Goal: Task Accomplishment & Management: Manage account settings

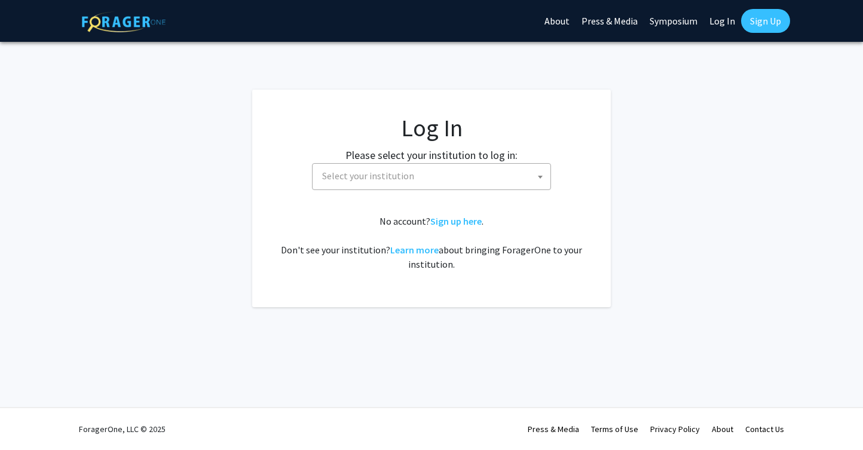
select select
click at [420, 176] on span "Select your institution" at bounding box center [433, 176] width 233 height 25
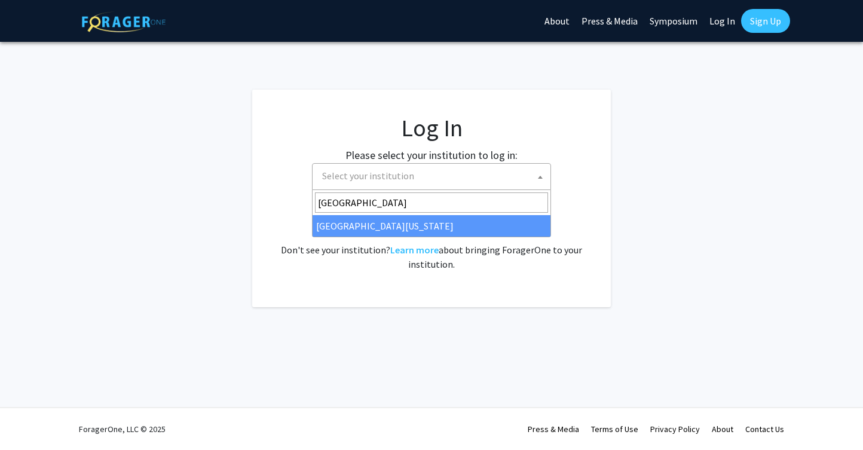
type input "university of kentucky"
select select "13"
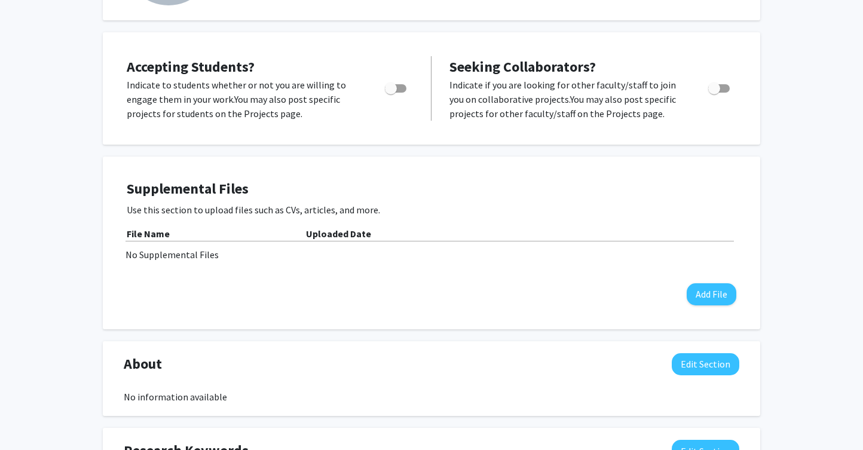
scroll to position [164, 0]
click at [712, 297] on button "Add File" at bounding box center [712, 294] width 50 height 22
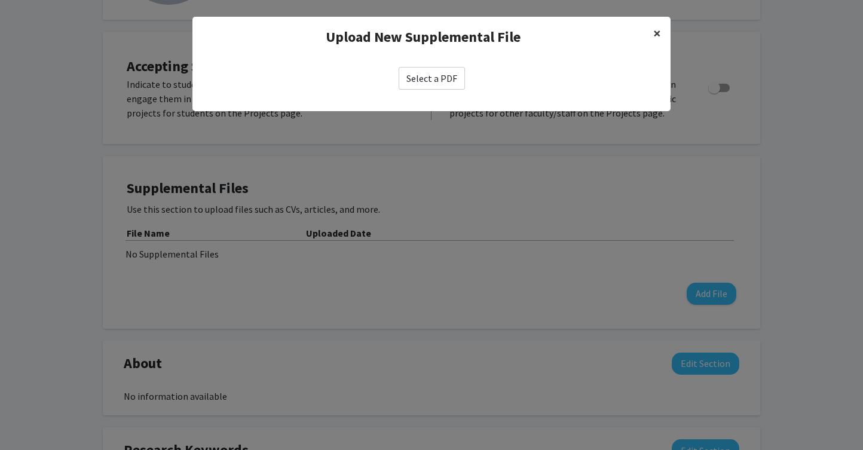
click at [656, 33] on span "×" at bounding box center [658, 33] width 8 height 19
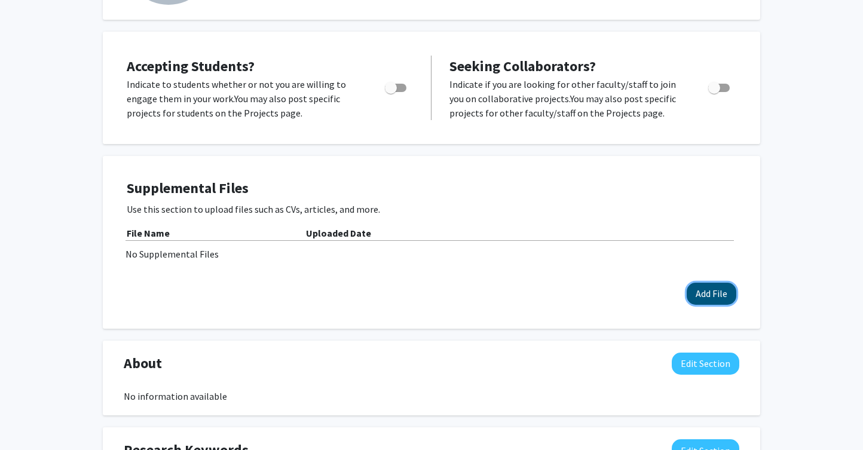
click at [712, 297] on button "Add File" at bounding box center [712, 294] width 50 height 22
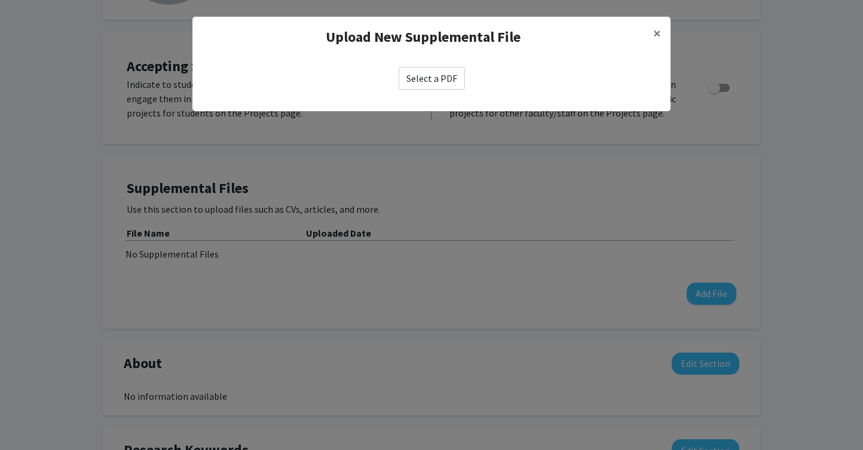
click at [448, 72] on label "Select a PDF" at bounding box center [432, 78] width 66 height 23
click at [0, 0] on input "Select a PDF" at bounding box center [0, 0] width 0 height 0
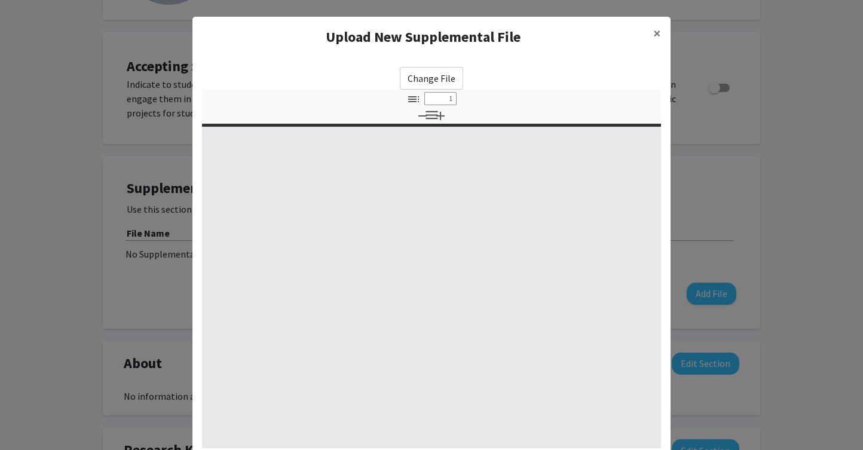
select select "custom"
type input "0"
select select "custom"
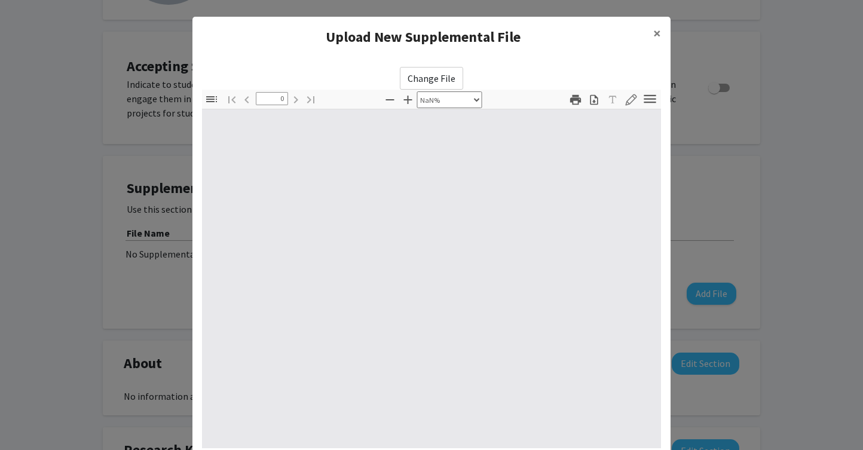
type input "1"
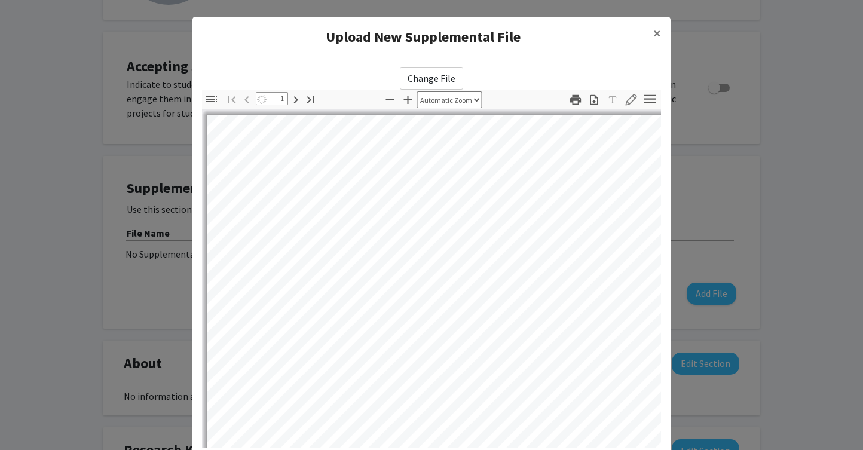
select select "auto"
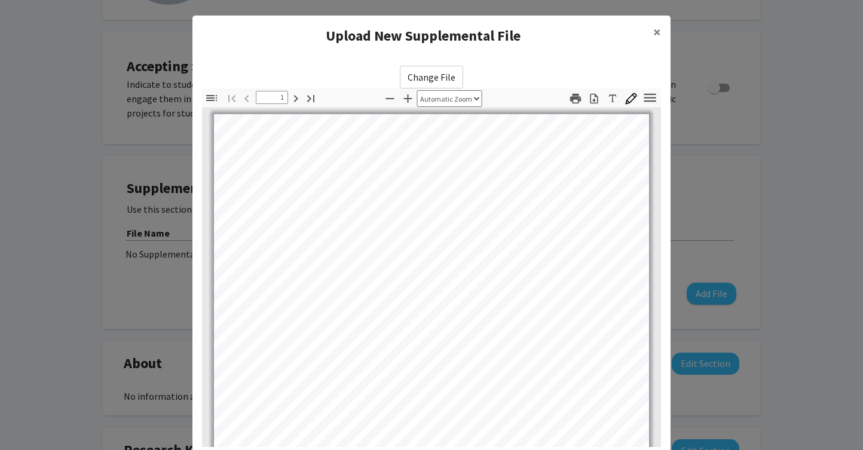
scroll to position [0, 0]
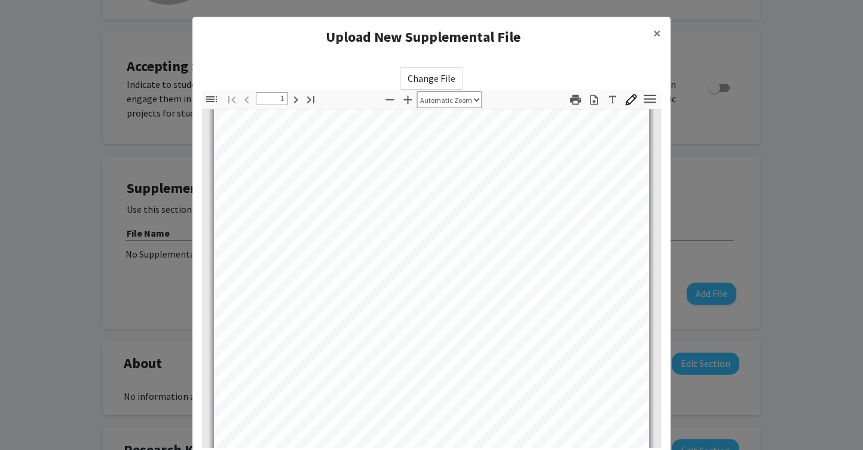
type input "2"
click at [657, 31] on span "×" at bounding box center [658, 33] width 8 height 19
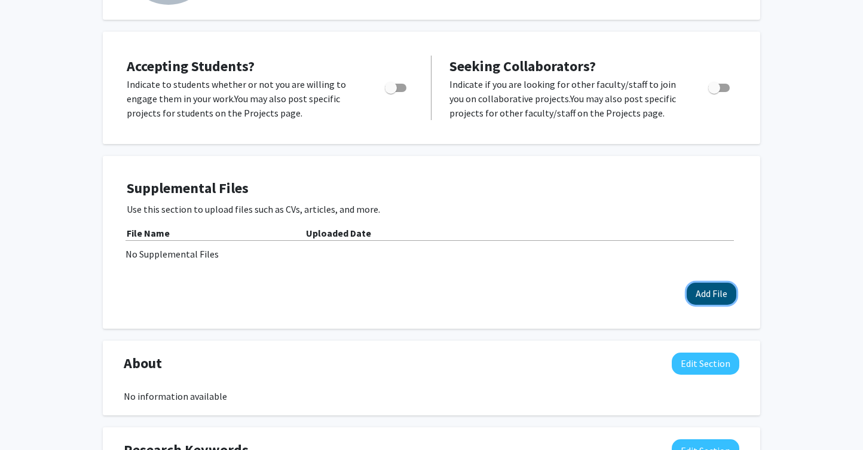
click at [716, 298] on button "Add File" at bounding box center [712, 294] width 50 height 22
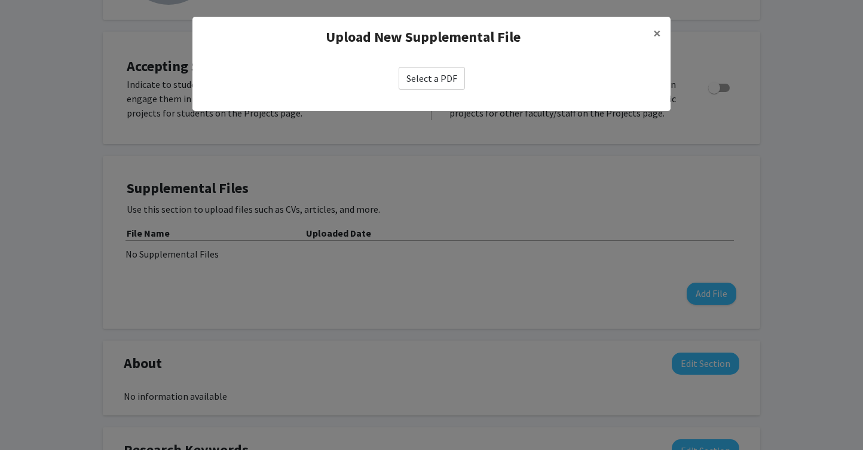
click at [438, 83] on label "Select a PDF" at bounding box center [432, 78] width 66 height 23
click at [0, 0] on input "Select a PDF" at bounding box center [0, 0] width 0 height 0
select select "custom"
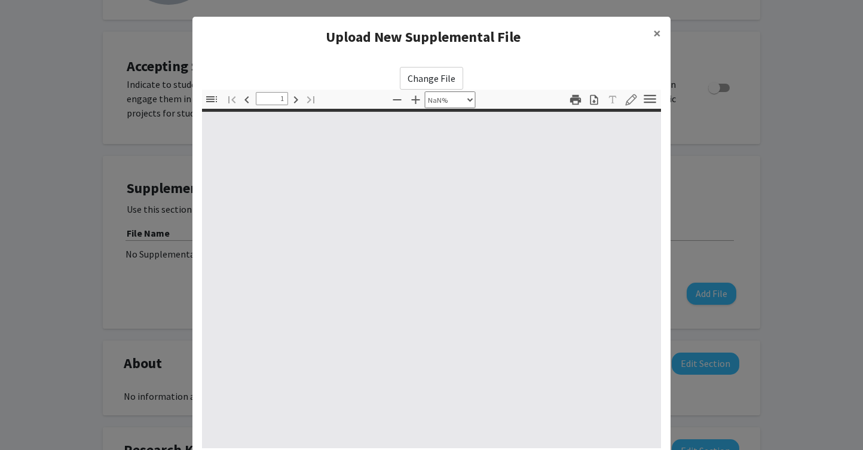
type input "0"
select select "custom"
type input "1"
select select "auto"
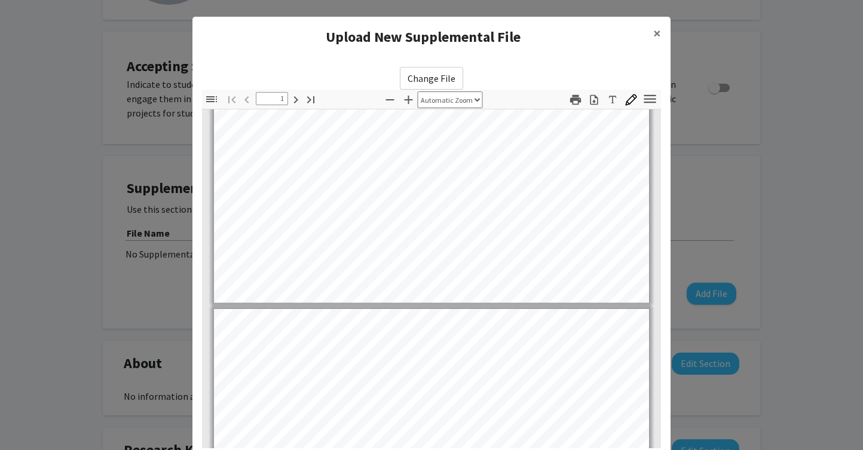
type input "2"
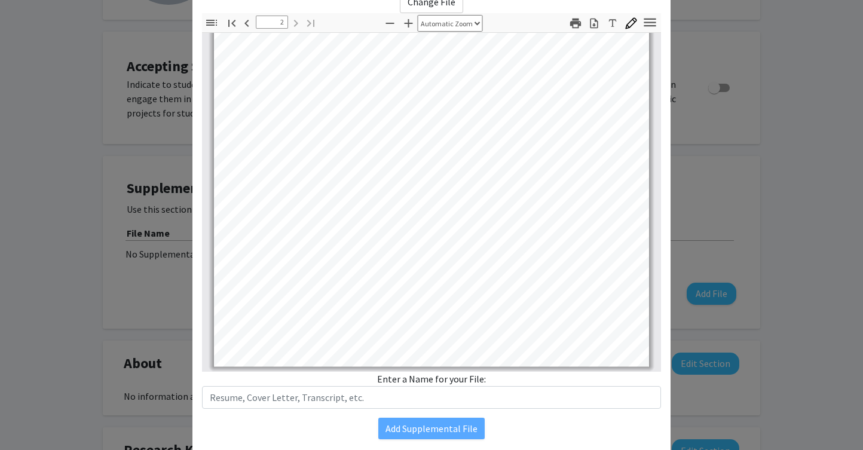
scroll to position [116, 0]
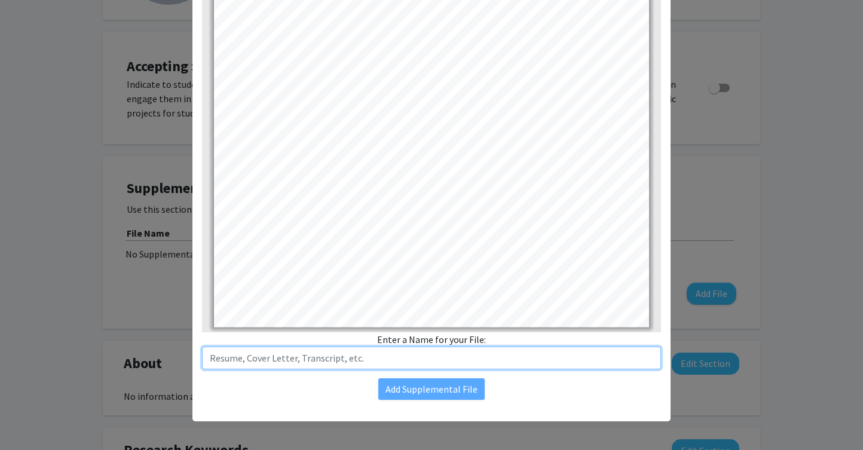
click at [345, 358] on input "text" at bounding box center [431, 358] width 459 height 23
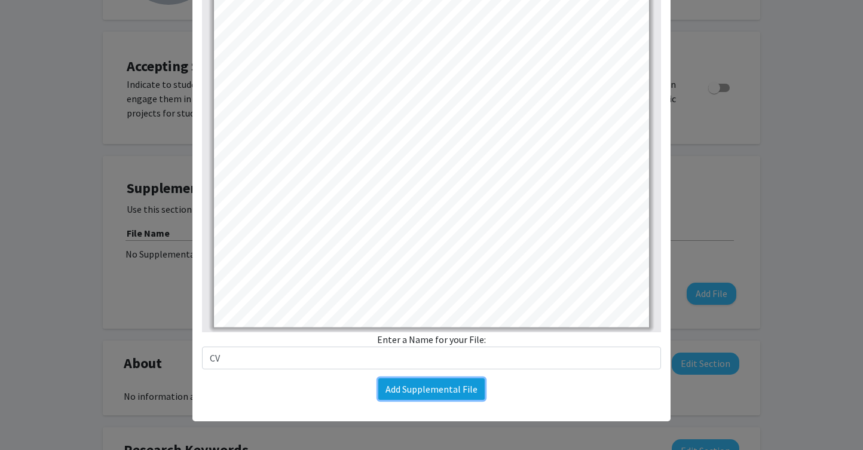
click at [447, 391] on button "Add Supplemental File" at bounding box center [431, 389] width 106 height 22
click at [405, 395] on button "Add Supplemental File" at bounding box center [431, 389] width 106 height 22
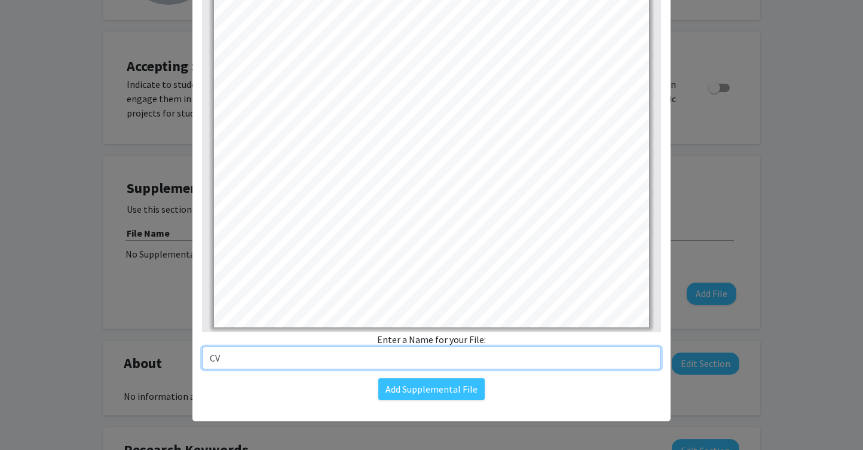
click at [233, 356] on input "CV" at bounding box center [431, 358] width 459 height 23
type input "Curriculum Vitae"
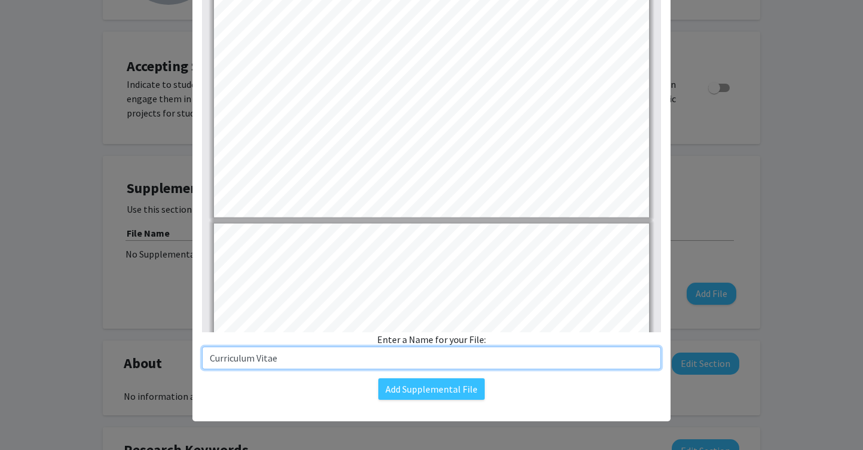
type input "1"
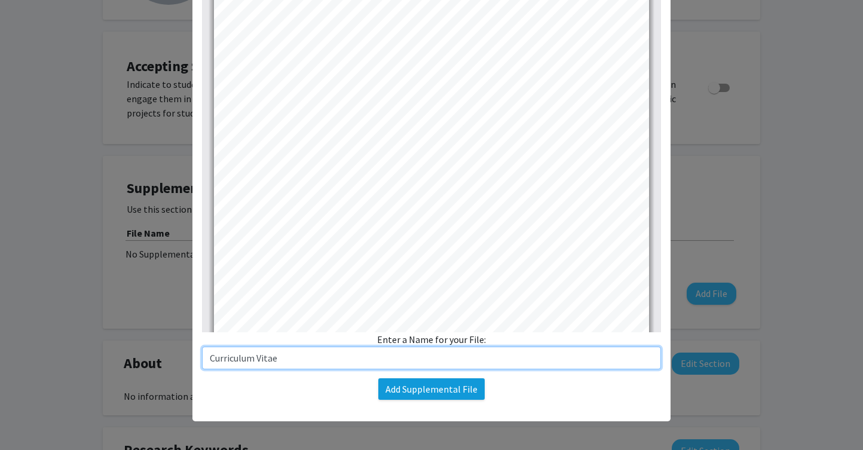
type input "Curriculum Vitae"
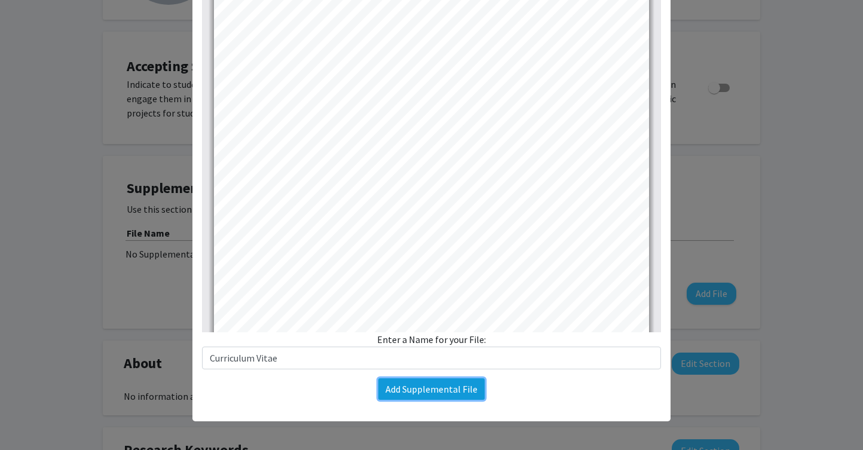
click at [433, 389] on button "Add Supplemental File" at bounding box center [431, 389] width 106 height 22
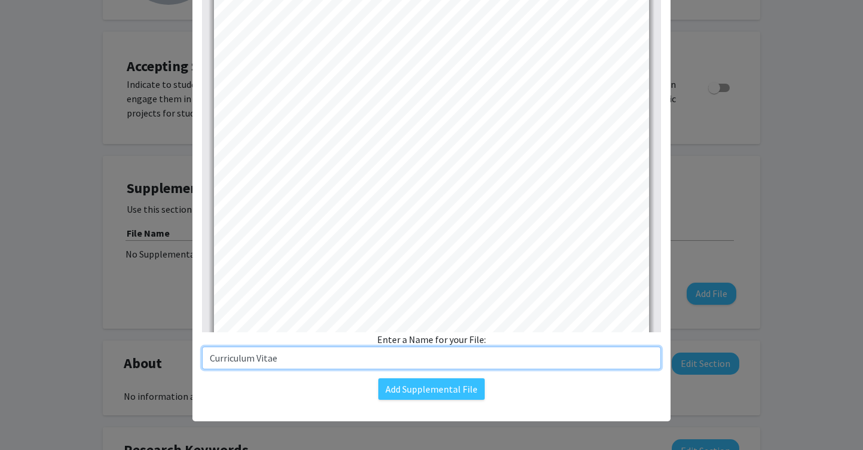
click at [304, 351] on input "Curriculum Vitae" at bounding box center [431, 358] width 459 height 23
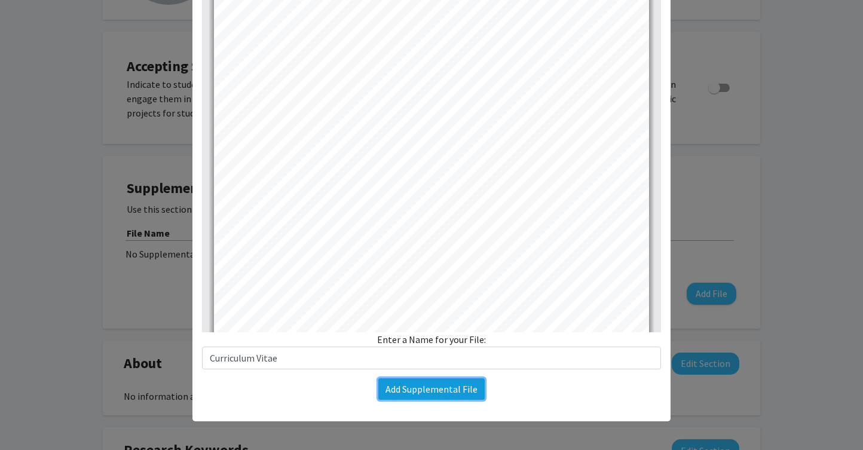
click at [430, 392] on button "Add Supplemental File" at bounding box center [431, 389] width 106 height 22
click at [424, 388] on button "Add Supplemental File" at bounding box center [431, 389] width 106 height 22
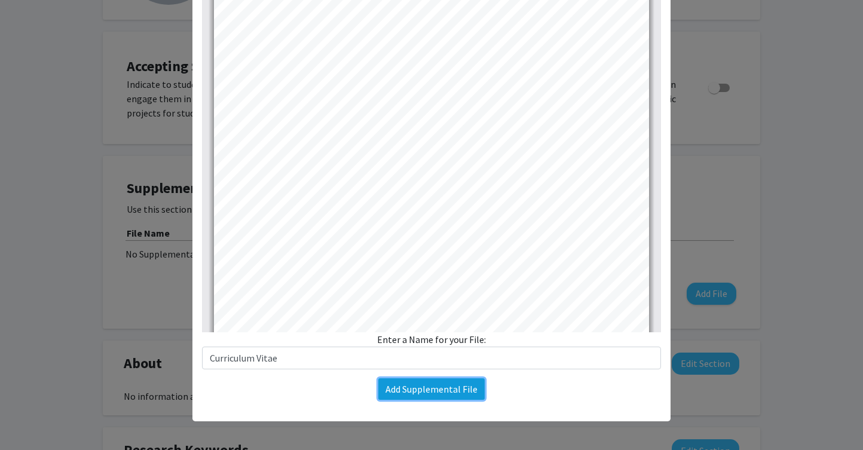
click at [424, 388] on button "Add Supplemental File" at bounding box center [431, 389] width 106 height 22
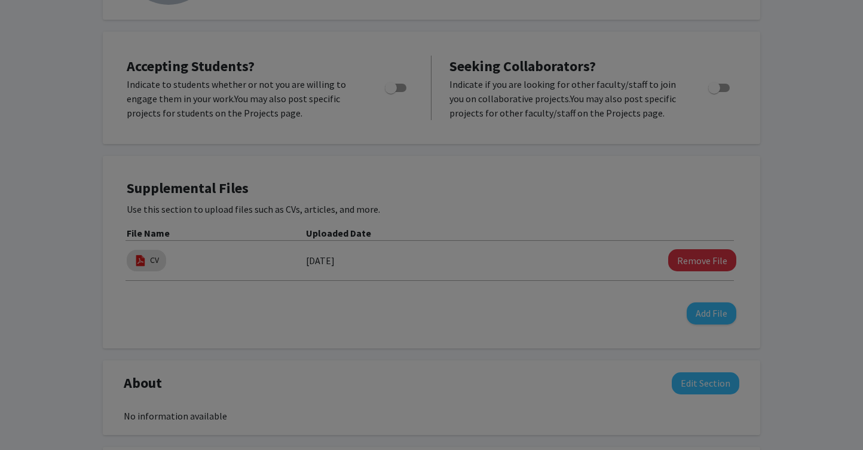
scroll to position [297, 0]
type input "2"
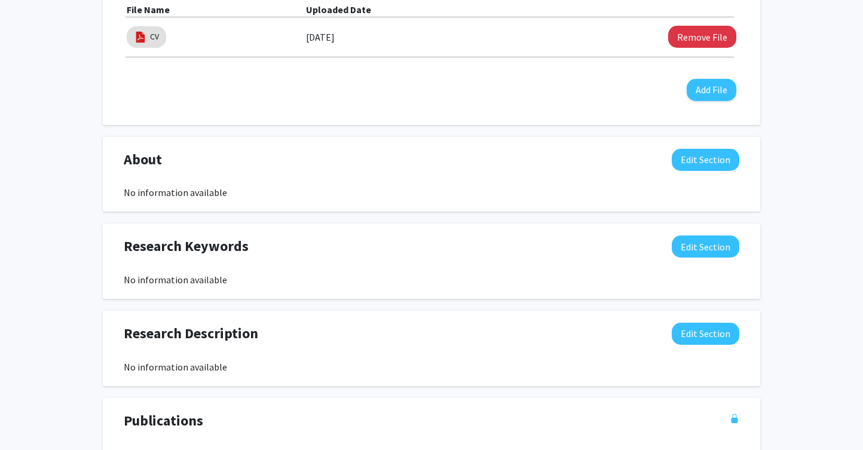
scroll to position [390, 0]
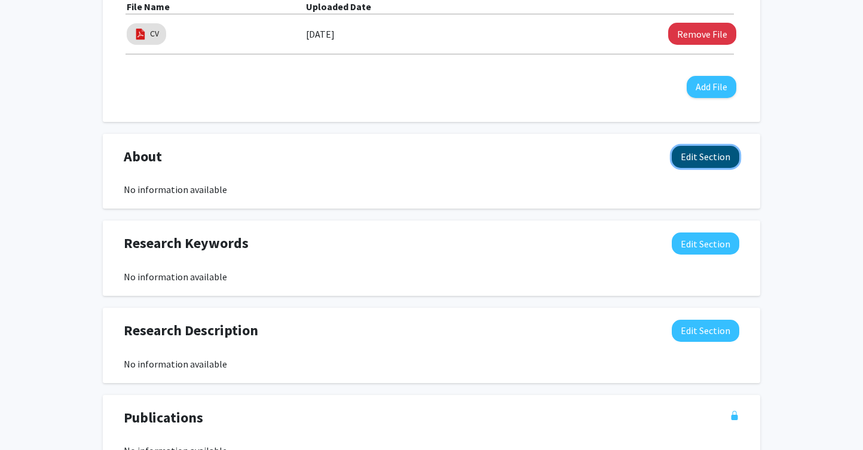
click at [722, 156] on button "Edit Section" at bounding box center [706, 157] width 68 height 22
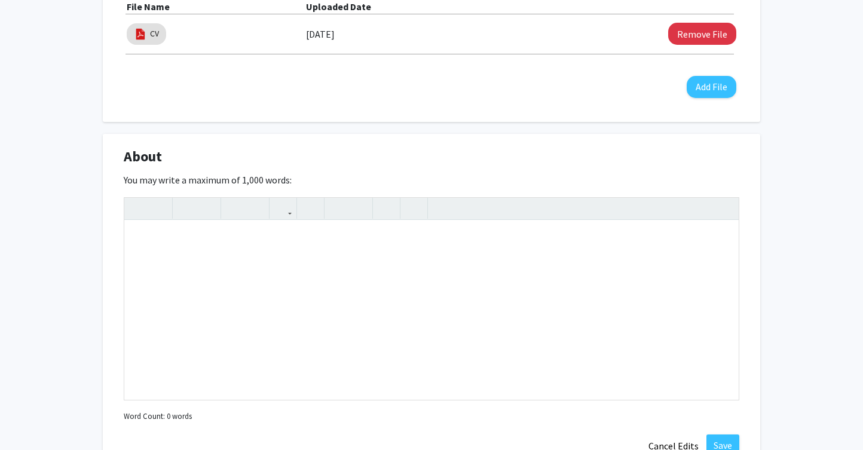
scroll to position [0, 0]
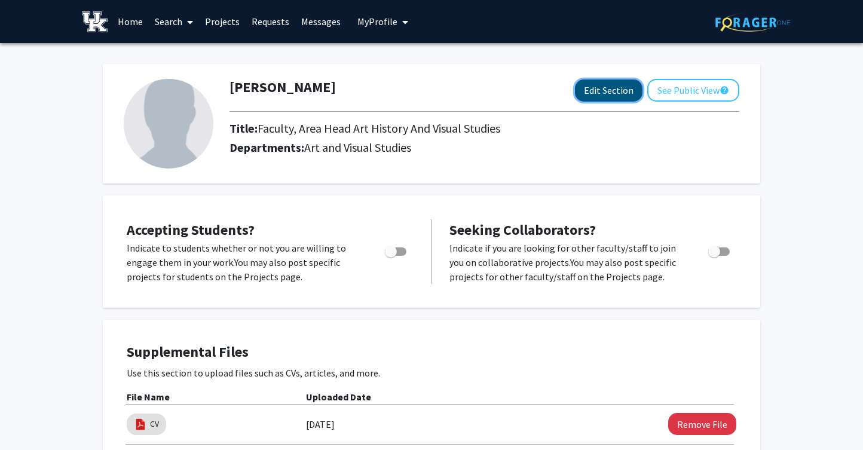
click at [587, 97] on button "Edit Section" at bounding box center [609, 91] width 68 height 22
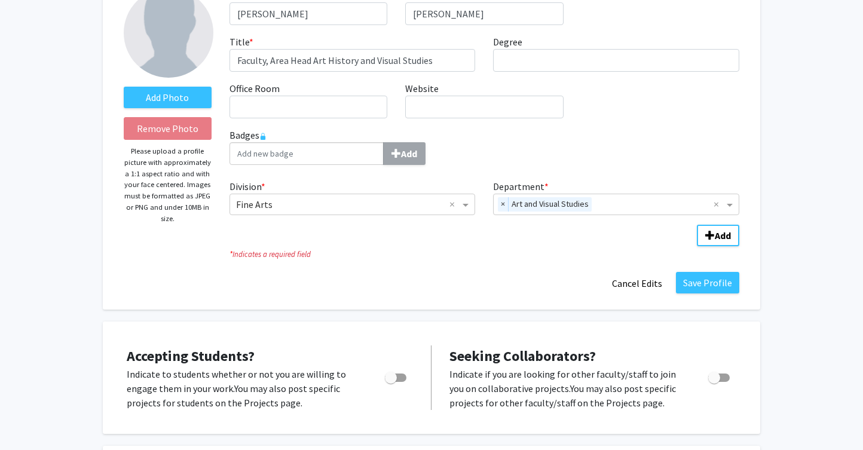
scroll to position [103, 0]
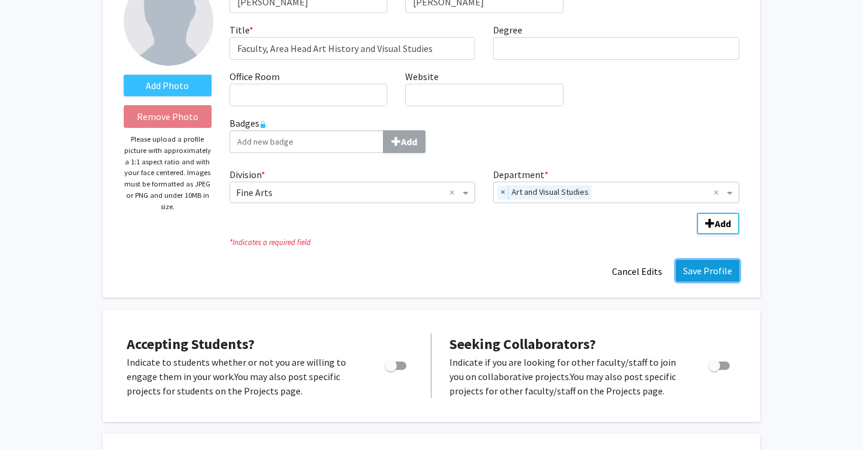
click at [720, 279] on button "Save Profile" at bounding box center [707, 271] width 63 height 22
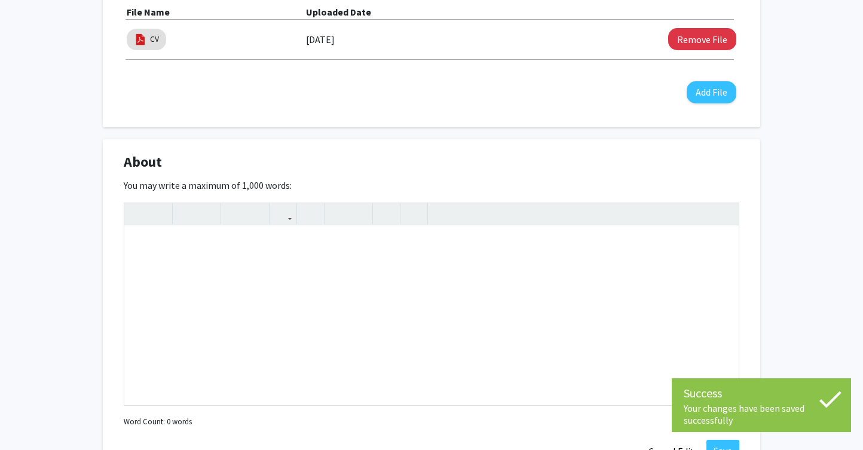
scroll to position [384, 0]
click at [236, 242] on div "Note to users with screen readers: Please deactivate our accessibility plugin f…" at bounding box center [431, 316] width 615 height 179
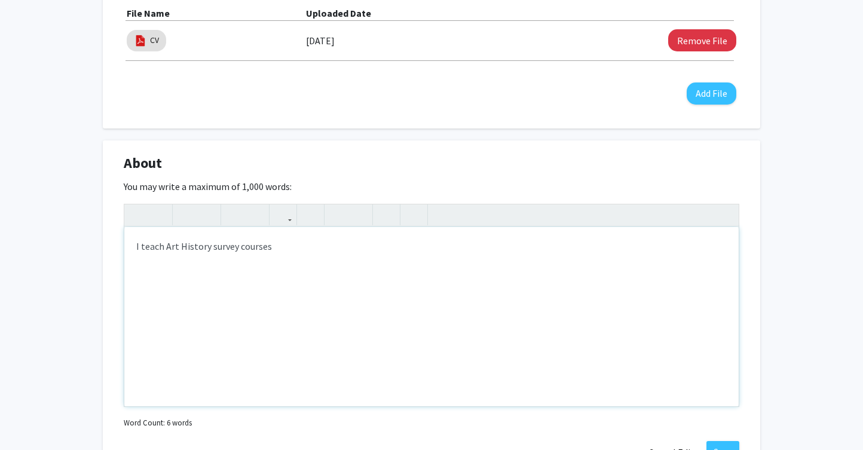
click at [162, 249] on div "I teach Art History survey courses" at bounding box center [431, 316] width 615 height 179
click at [280, 243] on div "I teach Art History survey courses" at bounding box center [431, 316] width 615 height 179
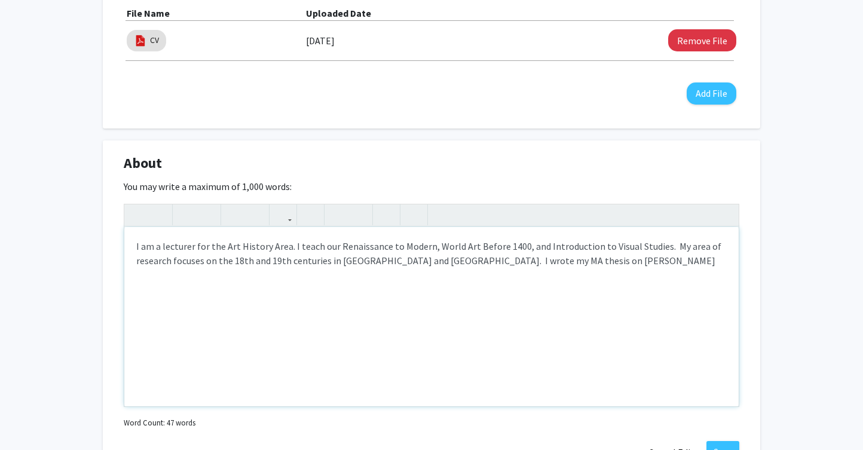
click at [416, 262] on div "I am a lecturer for the Art History Area. I teach our Renaissance to Modern, Wo…" at bounding box center [431, 316] width 615 height 179
click at [191, 276] on div "I am a lecturer for the Art History Area. I teach our Renaissance to Modern, Wo…" at bounding box center [431, 316] width 615 height 179
click at [284, 249] on div "I am a lecturer for the Art History Area. I teach our Renaissance to Modern, Wo…" at bounding box center [431, 316] width 615 height 179
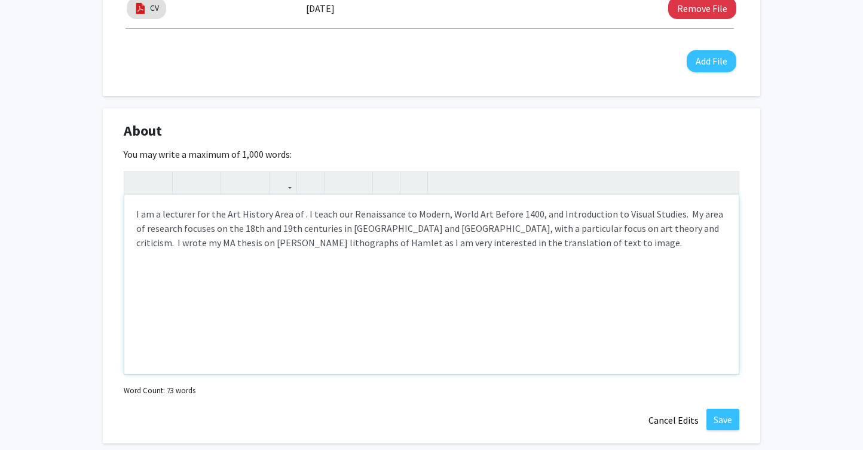
scroll to position [428, 0]
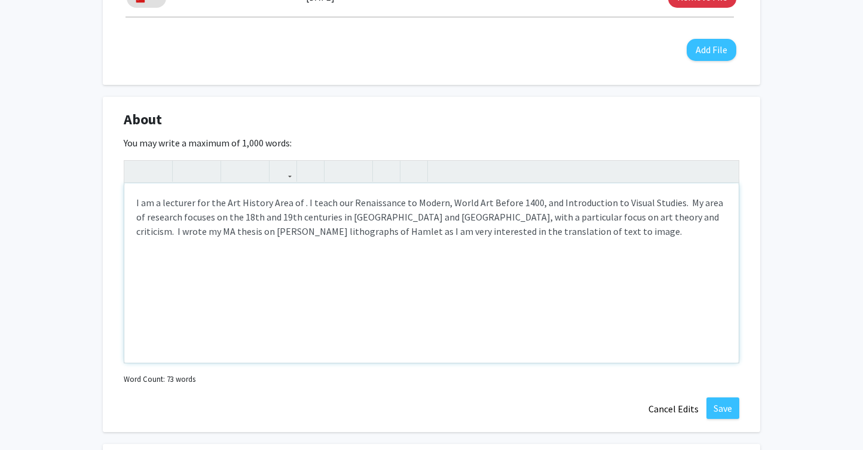
click at [222, 205] on div "I am a lecturer for the Art History Area of . I teach our Renaissance to Modern…" at bounding box center [431, 273] width 615 height 179
click at [279, 204] on div "I am a lecturer in Art History Area of . I teach our Renaissance to Modern, Wor…" at bounding box center [431, 273] width 615 height 179
click at [618, 204] on div "I am a lecturer in Art History. I teach our Renaissance to Modern, World Art Be…" at bounding box center [431, 273] width 615 height 179
click at [417, 233] on div "I am a lecturer in Art History. I teach our Renaissance to Modern, World Art Be…" at bounding box center [431, 273] width 615 height 179
click at [518, 234] on div "I am a lecturer in Art History. I teach our Renaissance to Modern, World Art Be…" at bounding box center [431, 273] width 615 height 179
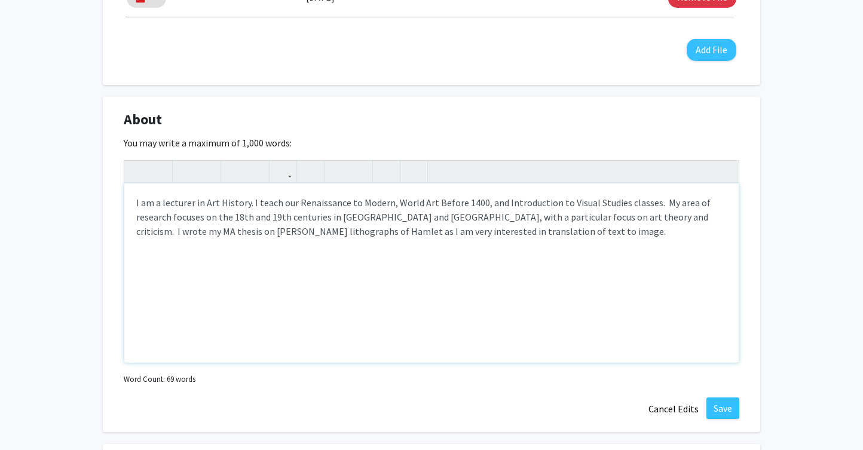
type textarea "I am a lecturer in Art History. I teach our Renaissance to Modern, World Art Be…"
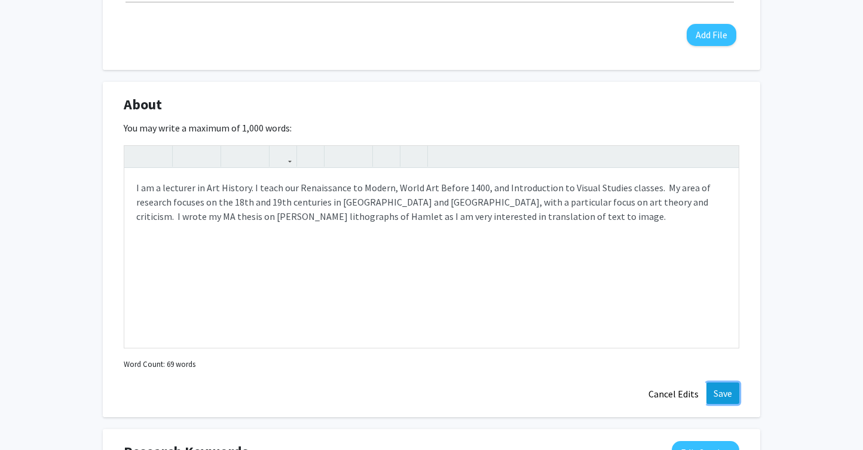
click at [723, 398] on button "Save" at bounding box center [723, 394] width 33 height 22
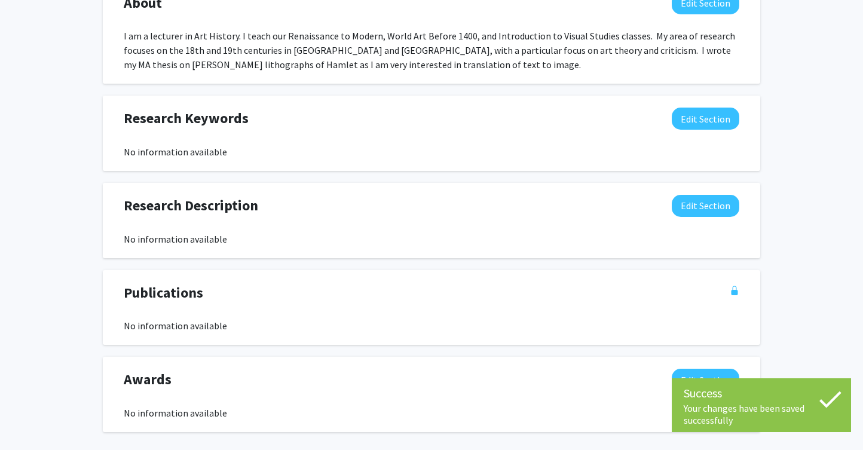
scroll to position [575, 0]
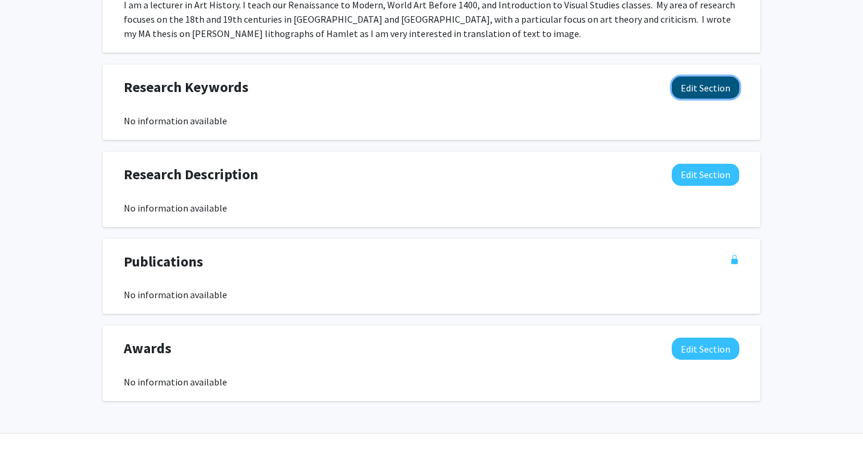
click at [700, 87] on button "Edit Section" at bounding box center [706, 88] width 68 height 22
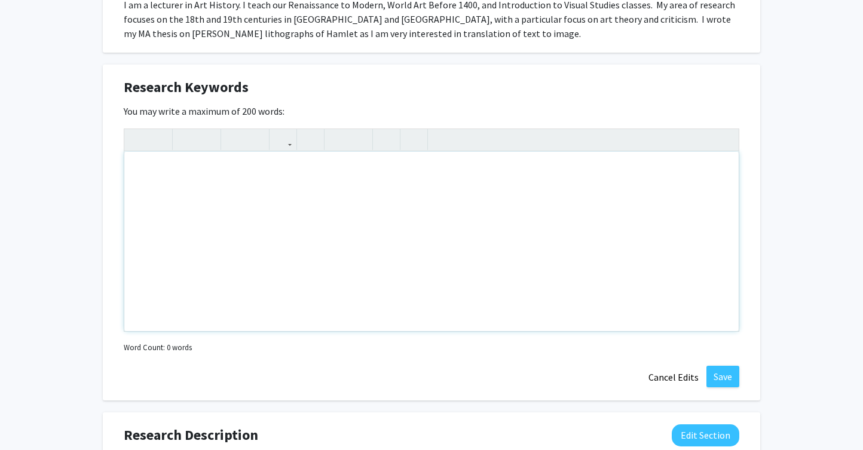
click at [268, 167] on div "Note to users with screen readers: Please deactivate our accessibility plugin f…" at bounding box center [431, 241] width 615 height 179
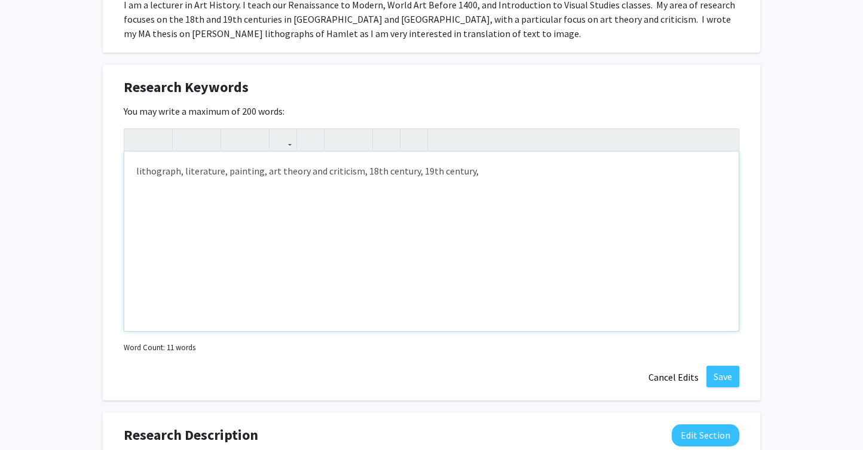
type textarea "lithograph, literature, painting, art theory and criticism, 18th century, 19th …"
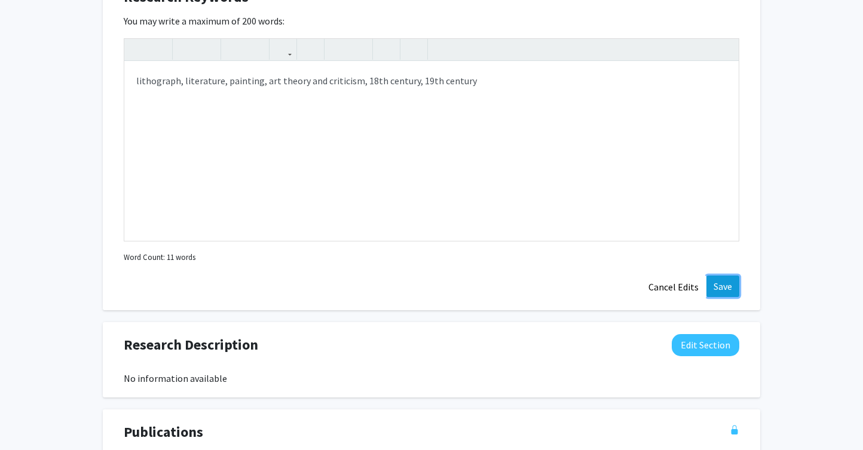
click at [731, 288] on button "Save" at bounding box center [723, 287] width 33 height 22
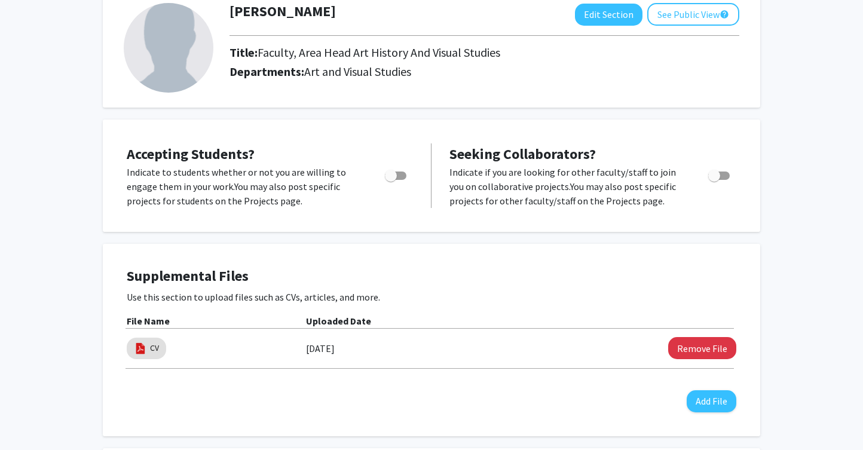
scroll to position [78, 0]
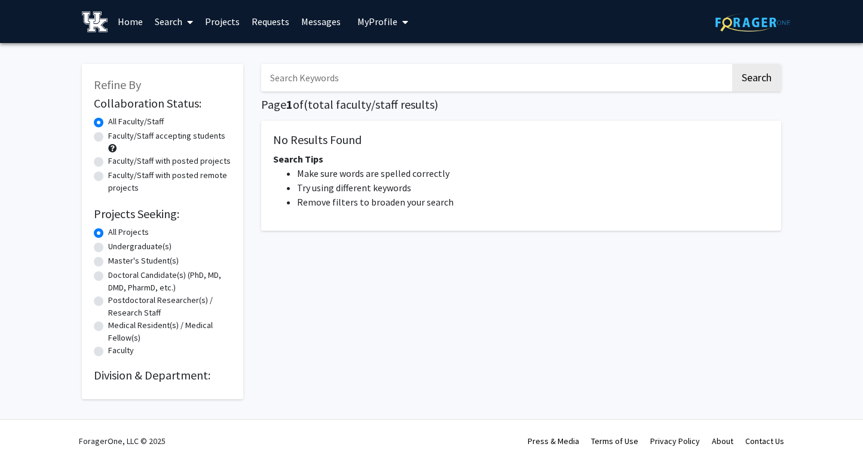
click at [184, 22] on span at bounding box center [187, 22] width 11 height 42
click at [189, 52] on span "Faculty/Staff" at bounding box center [193, 55] width 88 height 24
click at [317, 78] on input "Search Keywords" at bounding box center [495, 78] width 469 height 28
click at [732, 64] on button "Search" at bounding box center [756, 78] width 49 height 28
click at [282, 80] on input "rae goodwin" at bounding box center [495, 78] width 469 height 28
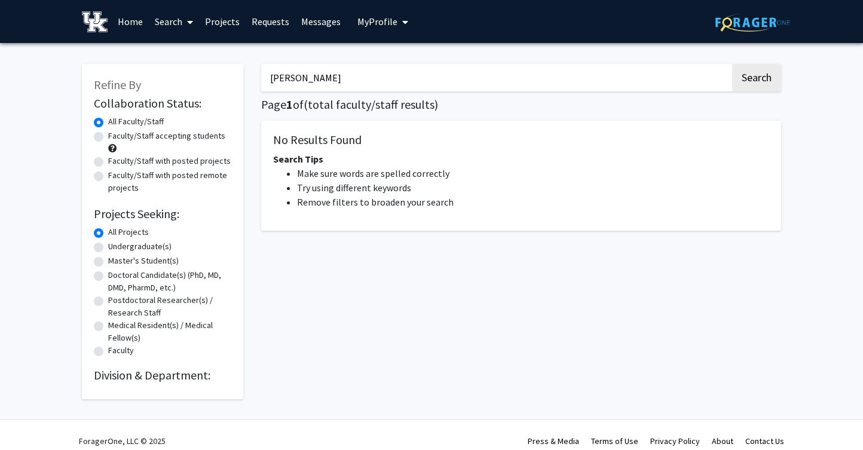
click at [286, 80] on input "rae goodwin" at bounding box center [495, 78] width 469 height 28
click at [325, 83] on input "goodwin" at bounding box center [495, 78] width 469 height 28
click at [732, 64] on button "Search" at bounding box center [756, 78] width 49 height 28
click at [270, 80] on input "goodwin" at bounding box center [495, 78] width 469 height 28
click at [344, 73] on input "belinda goodwin" at bounding box center [495, 78] width 469 height 28
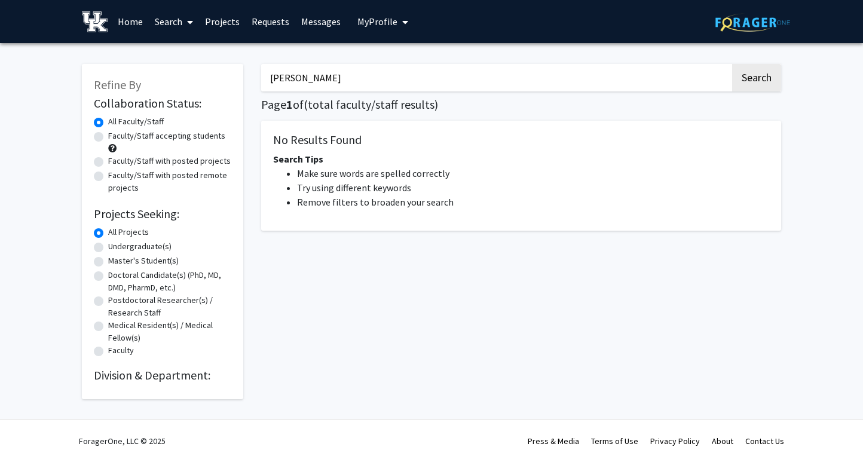
type input "belinda goodwin"
click at [732, 64] on button "Search" at bounding box center [756, 78] width 49 height 28
click at [175, 24] on link "Search" at bounding box center [174, 22] width 50 height 42
click at [350, 77] on input "belinda goodwin" at bounding box center [495, 78] width 469 height 28
click at [754, 76] on button "Search" at bounding box center [756, 78] width 49 height 28
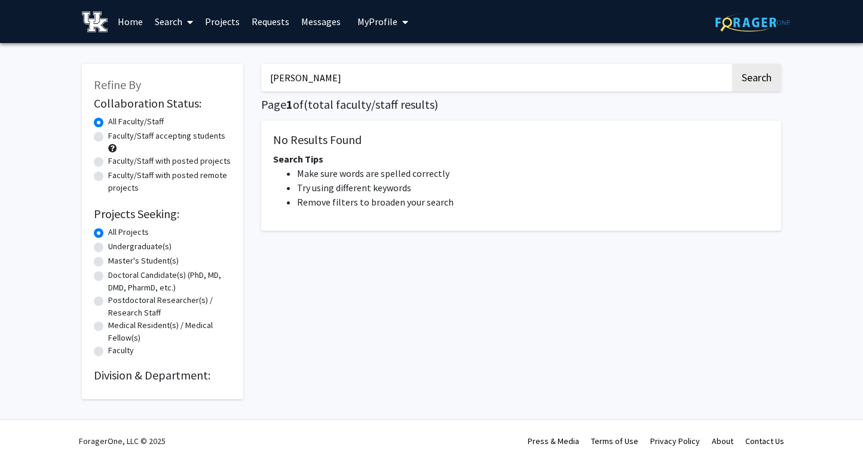
click at [347, 78] on input "belinda goodwin" at bounding box center [495, 78] width 469 height 28
